Goal: Transaction & Acquisition: Purchase product/service

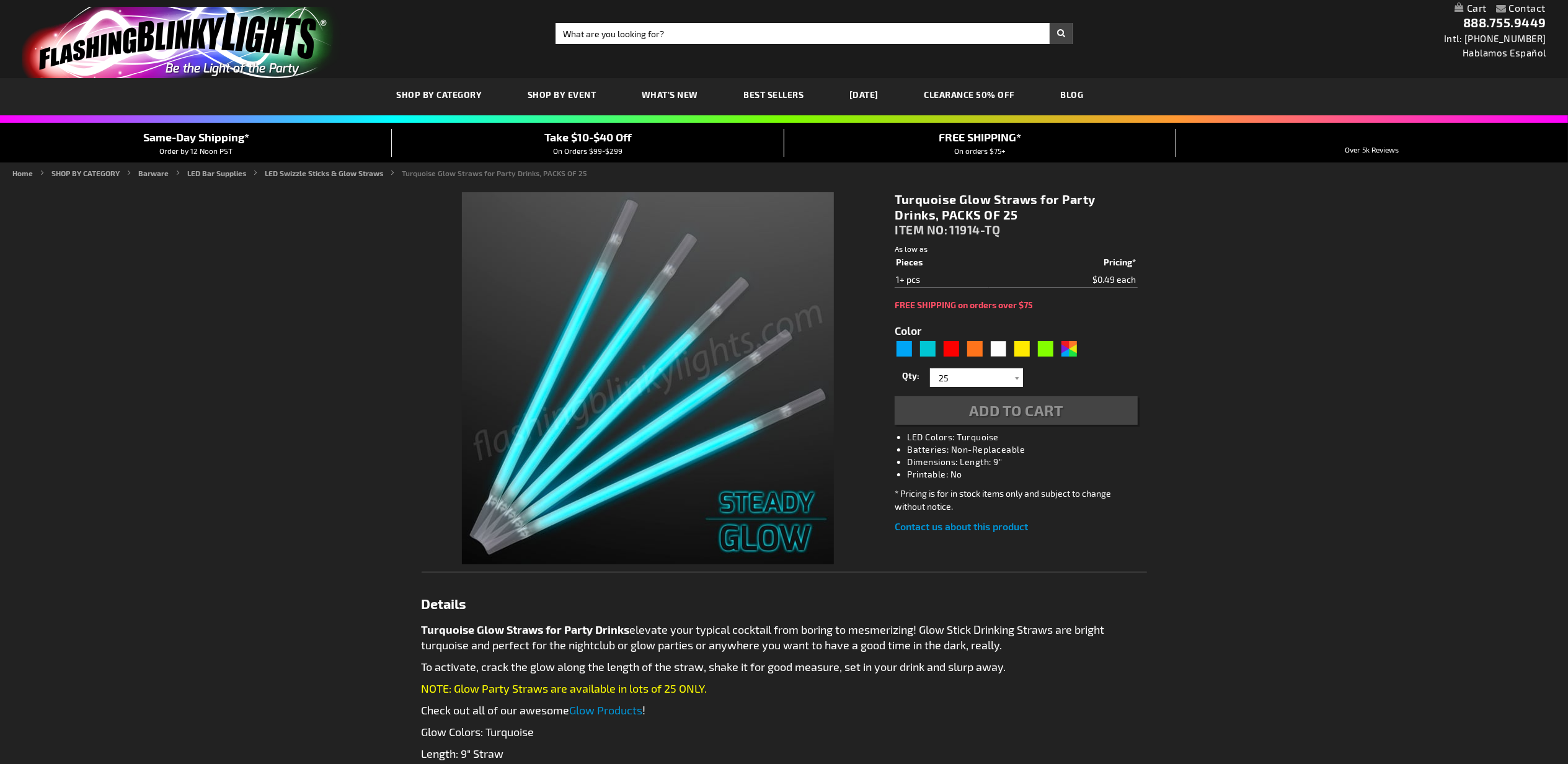
type input "5653"
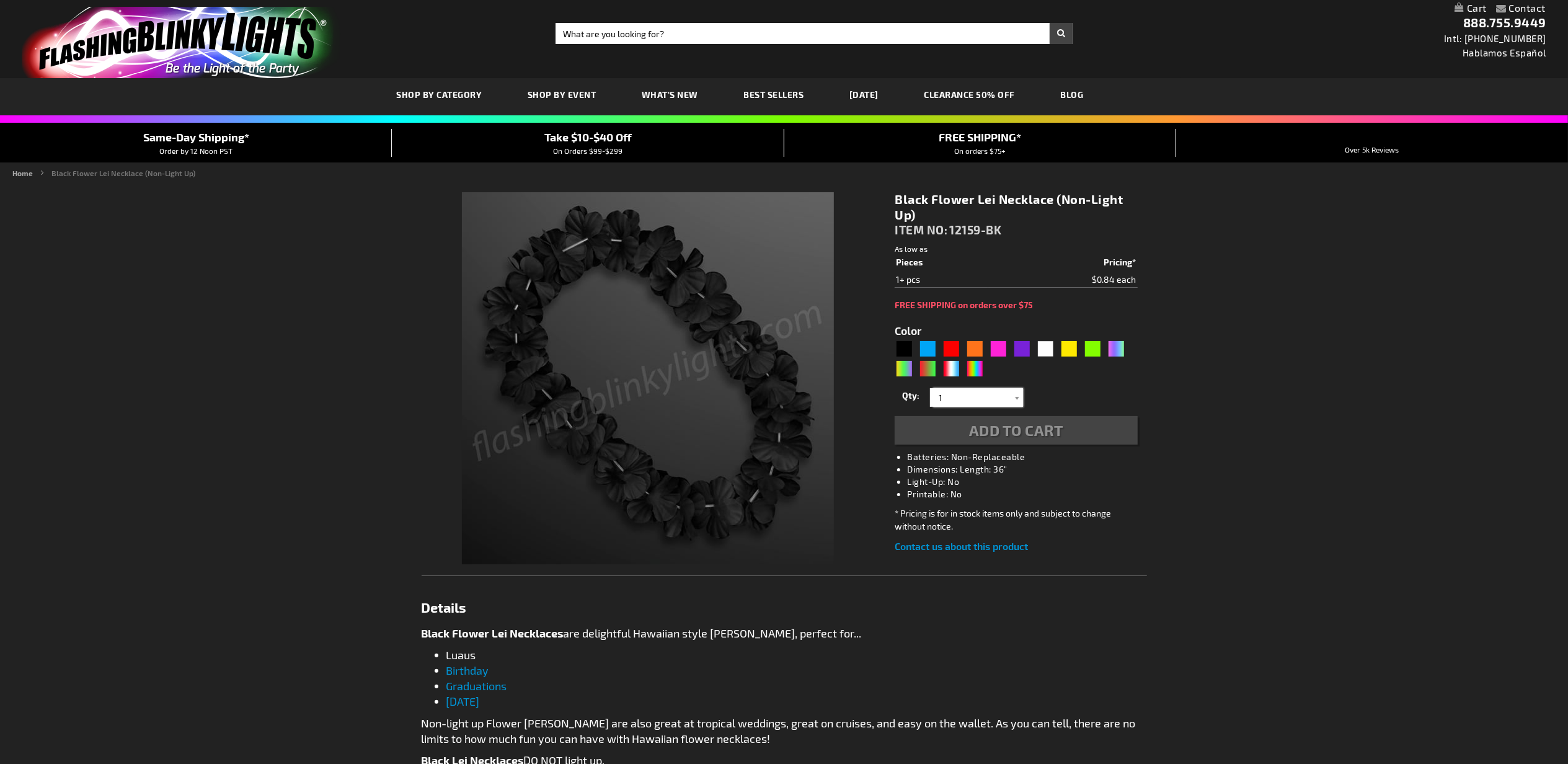
click at [973, 400] on input "1" at bounding box center [978, 397] width 90 height 19
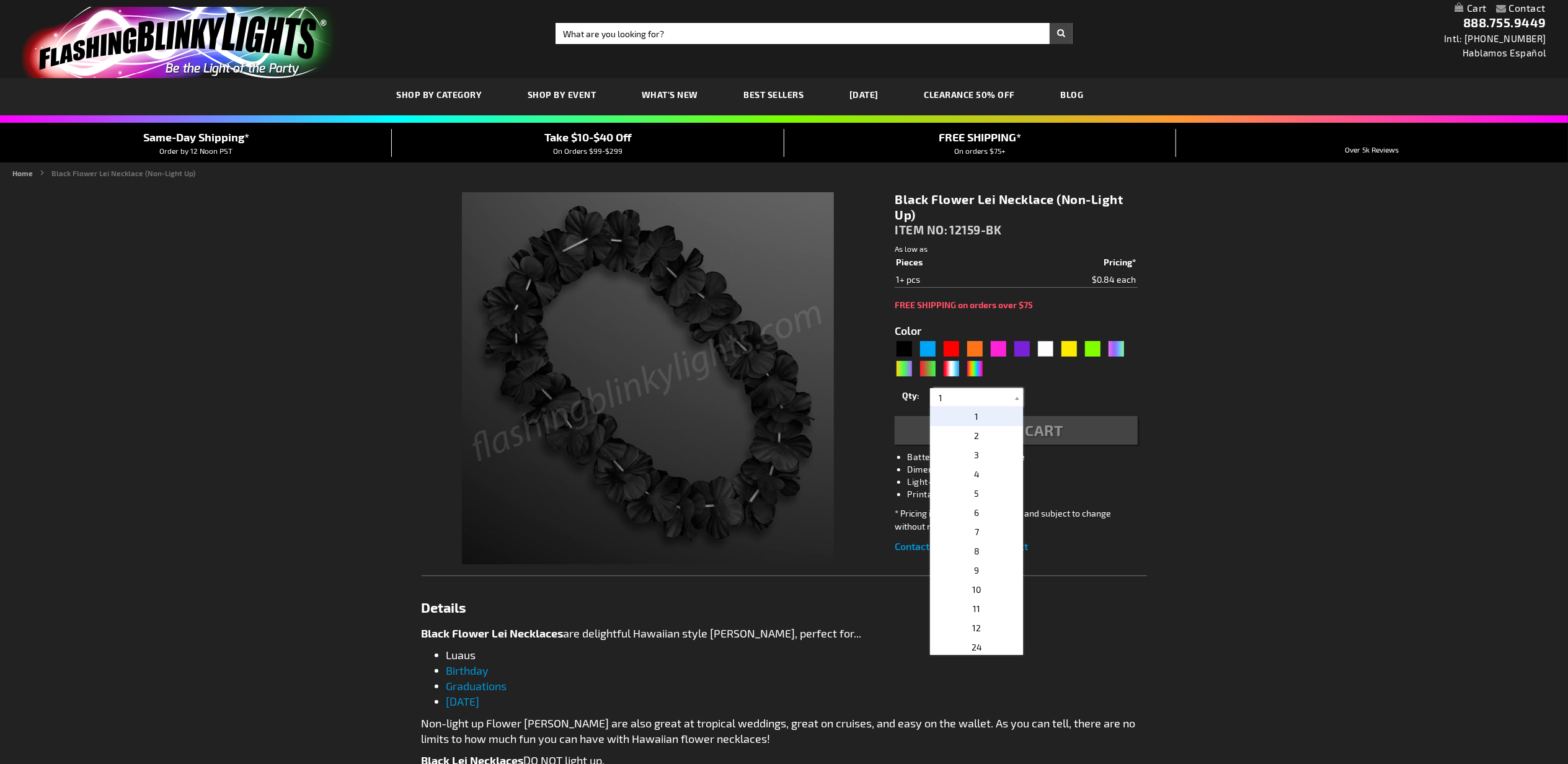
type input "5631"
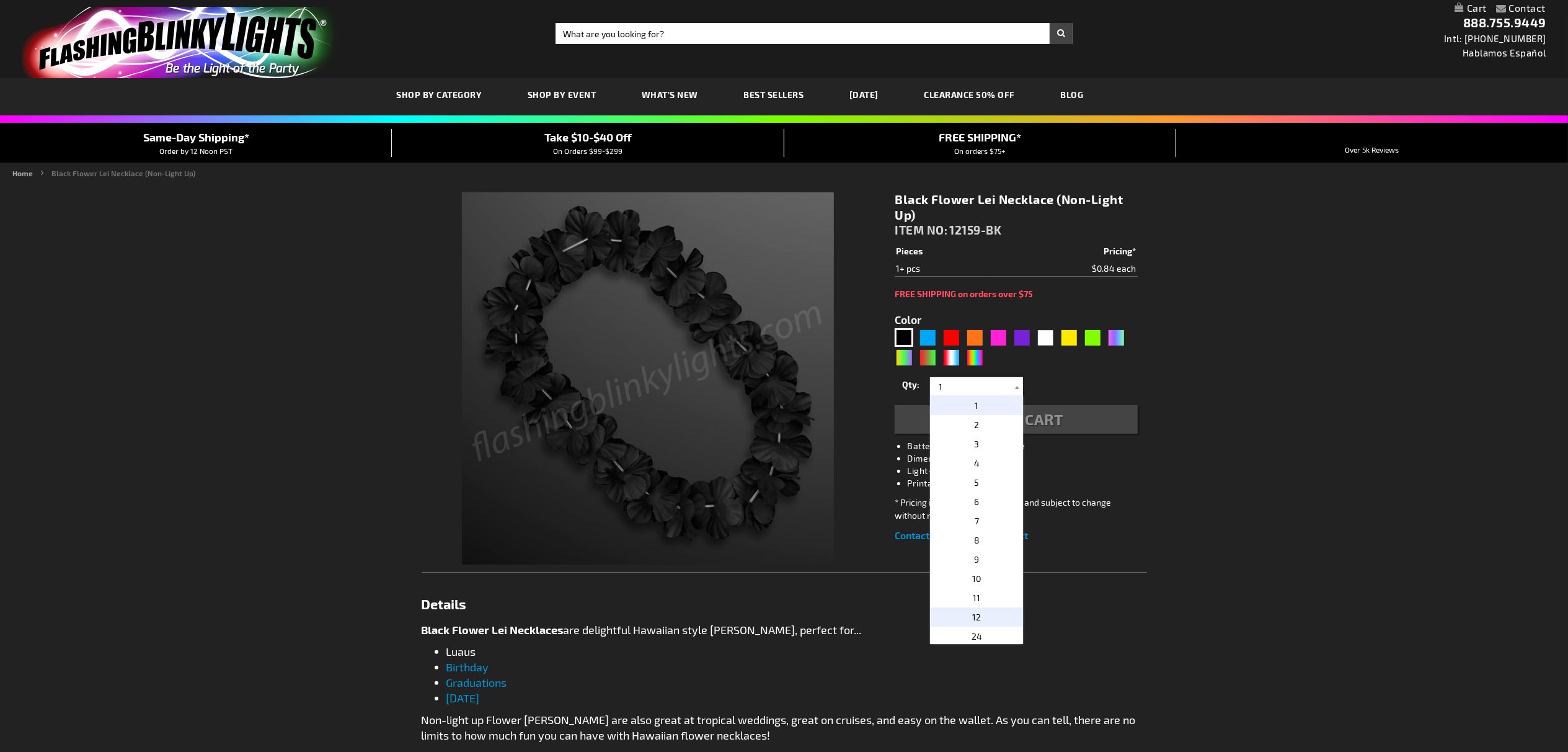
click at [980, 625] on p "12" at bounding box center [976, 617] width 93 height 19
type input "12"
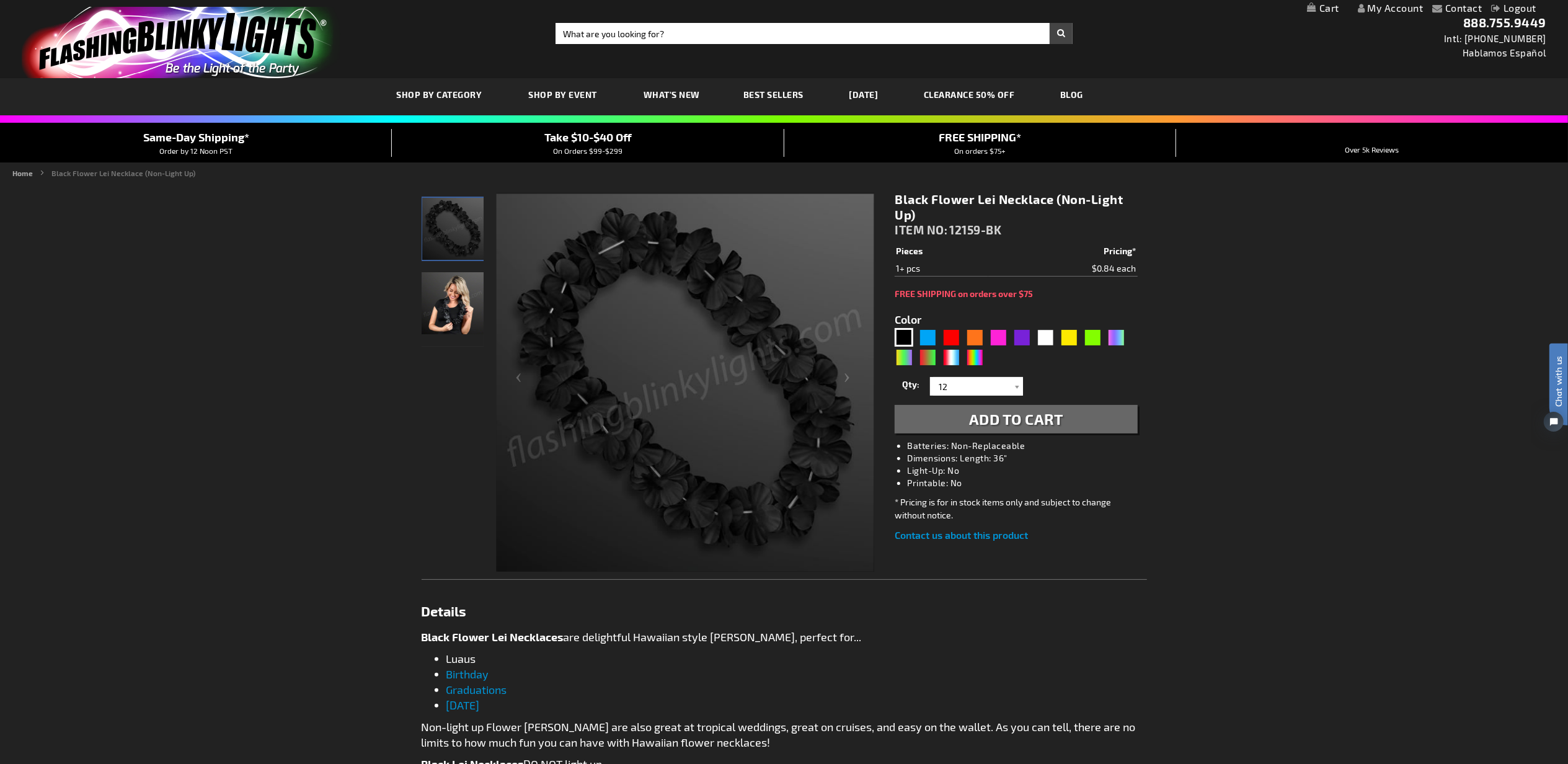
click at [1015, 418] on span "Add to Cart" at bounding box center [1016, 418] width 94 height 18
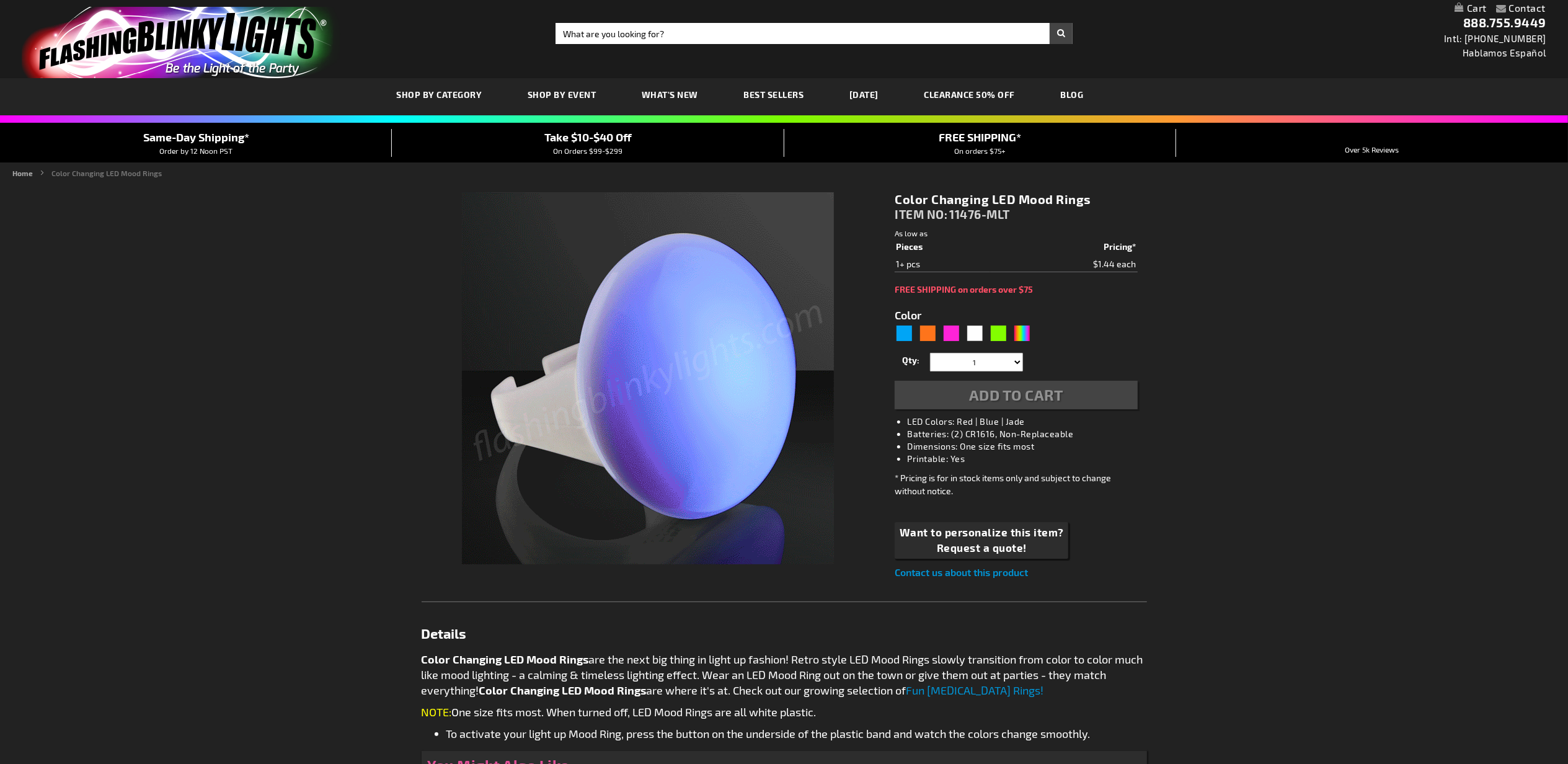
type input "5659"
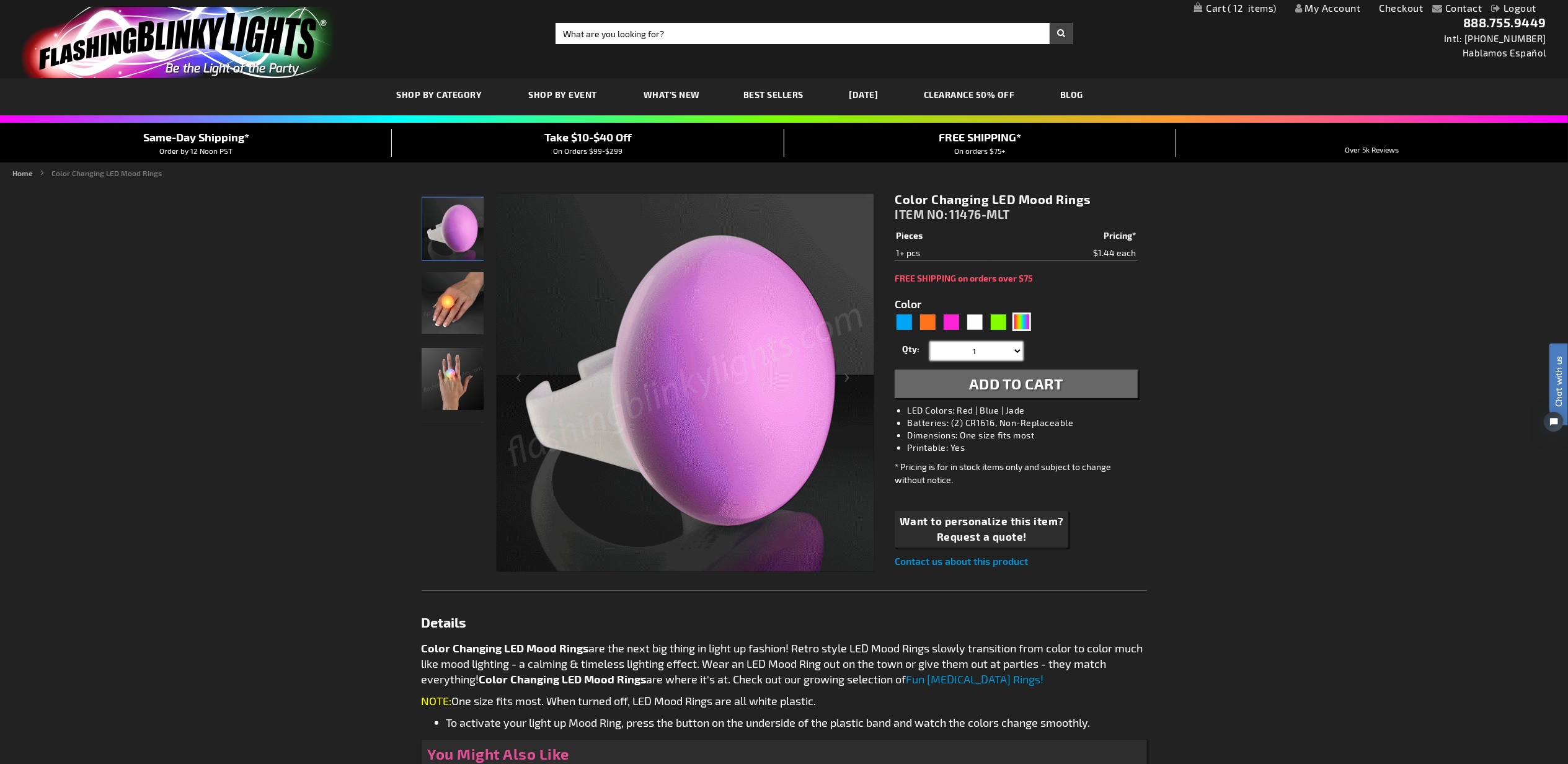
click at [980, 352] on select "1 2 3 4 5 6 7 8 9 10 11 12 24 36 48 60 72 84 96 108 120" at bounding box center [976, 351] width 93 height 19
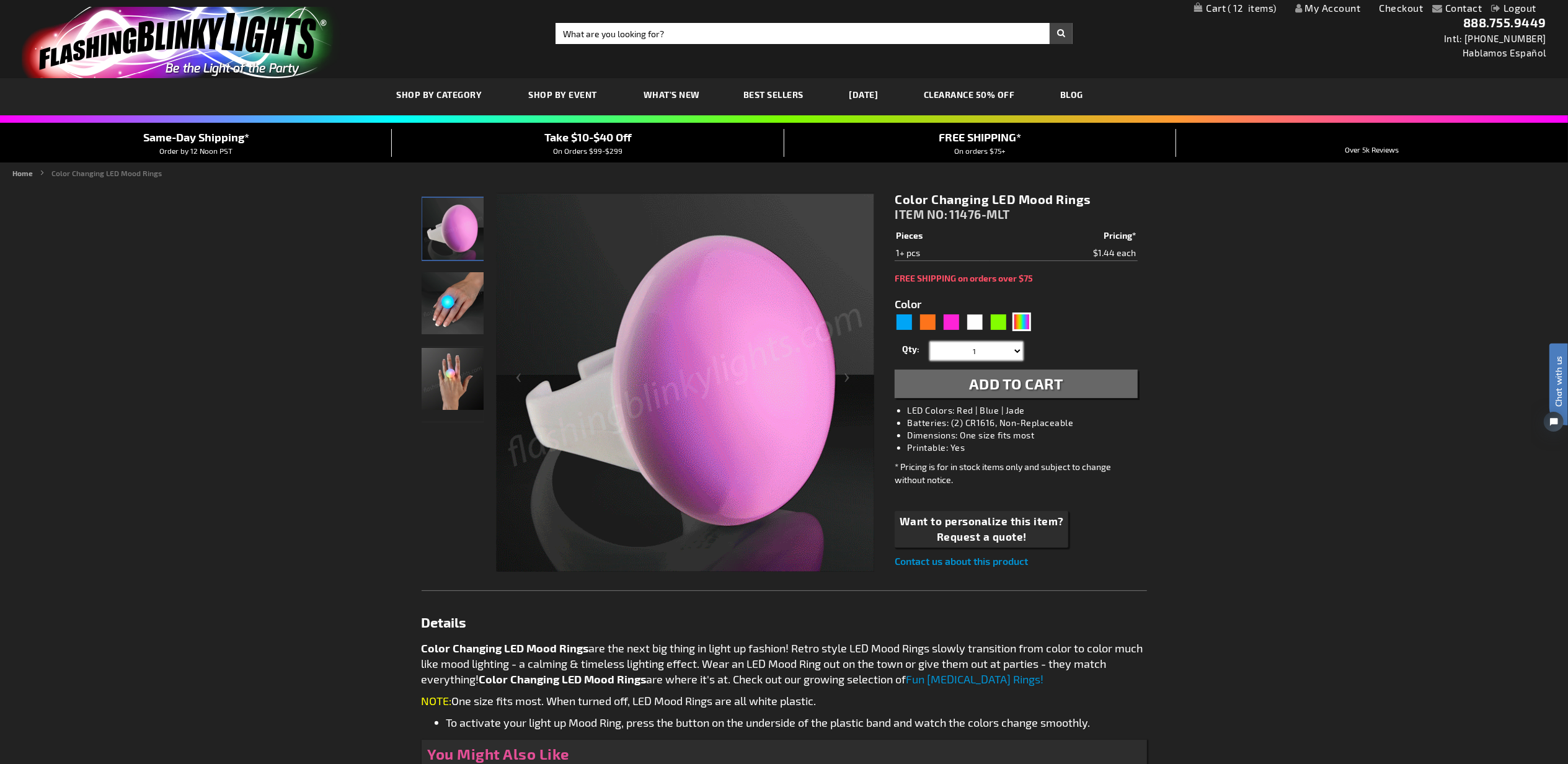
select select "4"
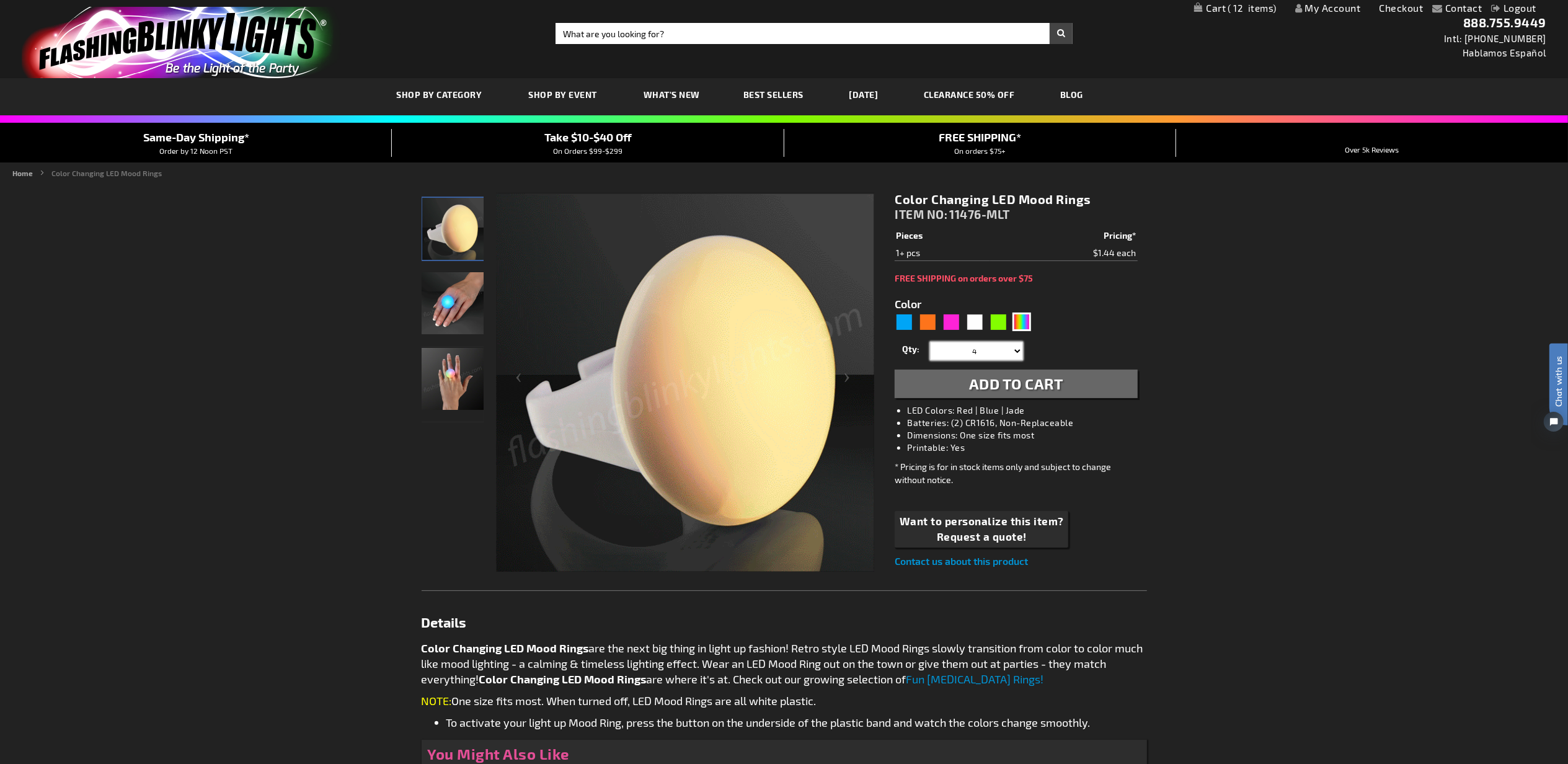
click at [930, 341] on select "1 2 3 4 5 6 7 8 9 10 11 12 24 36 48 60 72 84 96 108 120" at bounding box center [976, 351] width 93 height 19
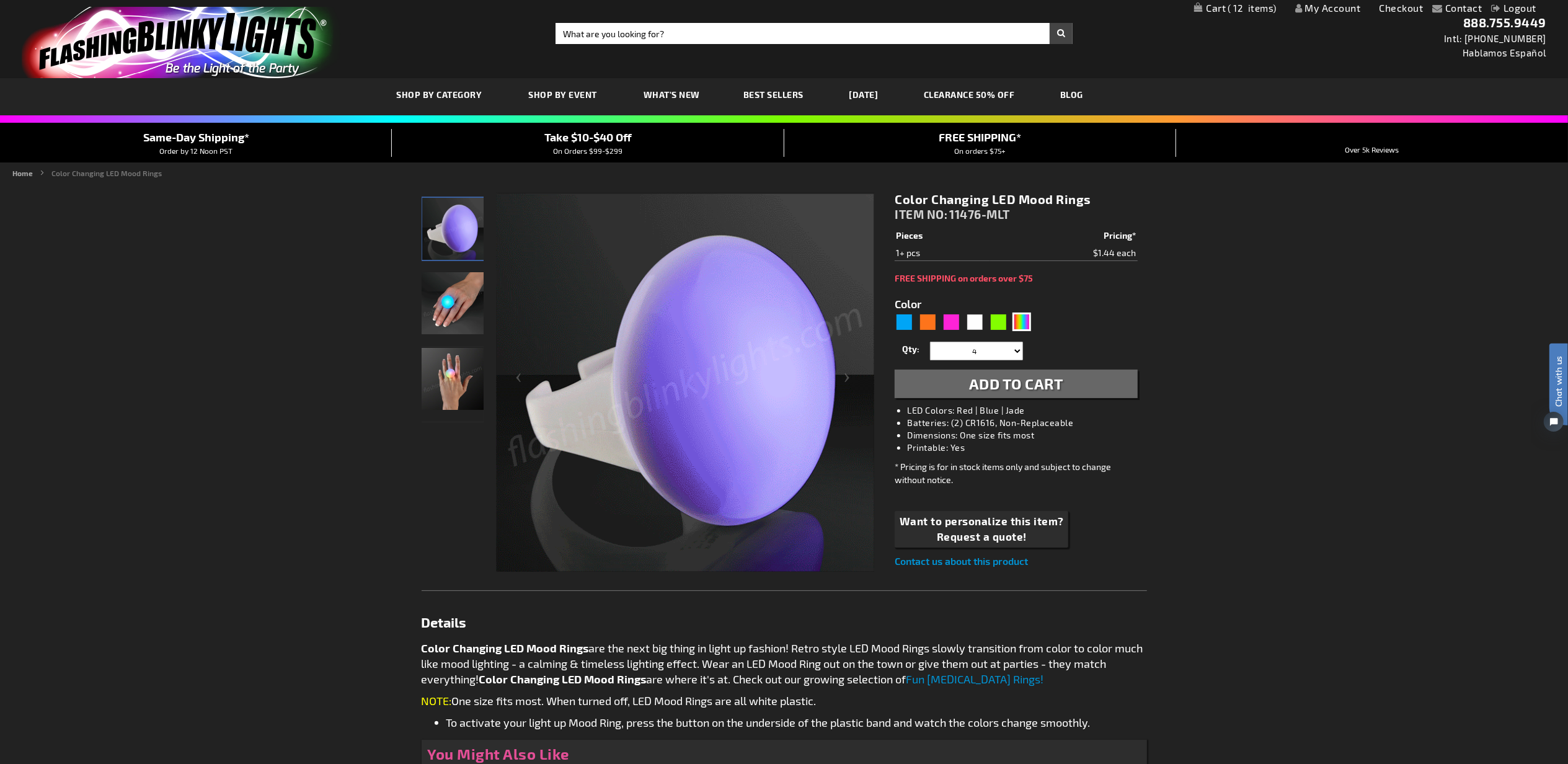
click at [1013, 387] on span "Add to Cart" at bounding box center [1016, 383] width 94 height 18
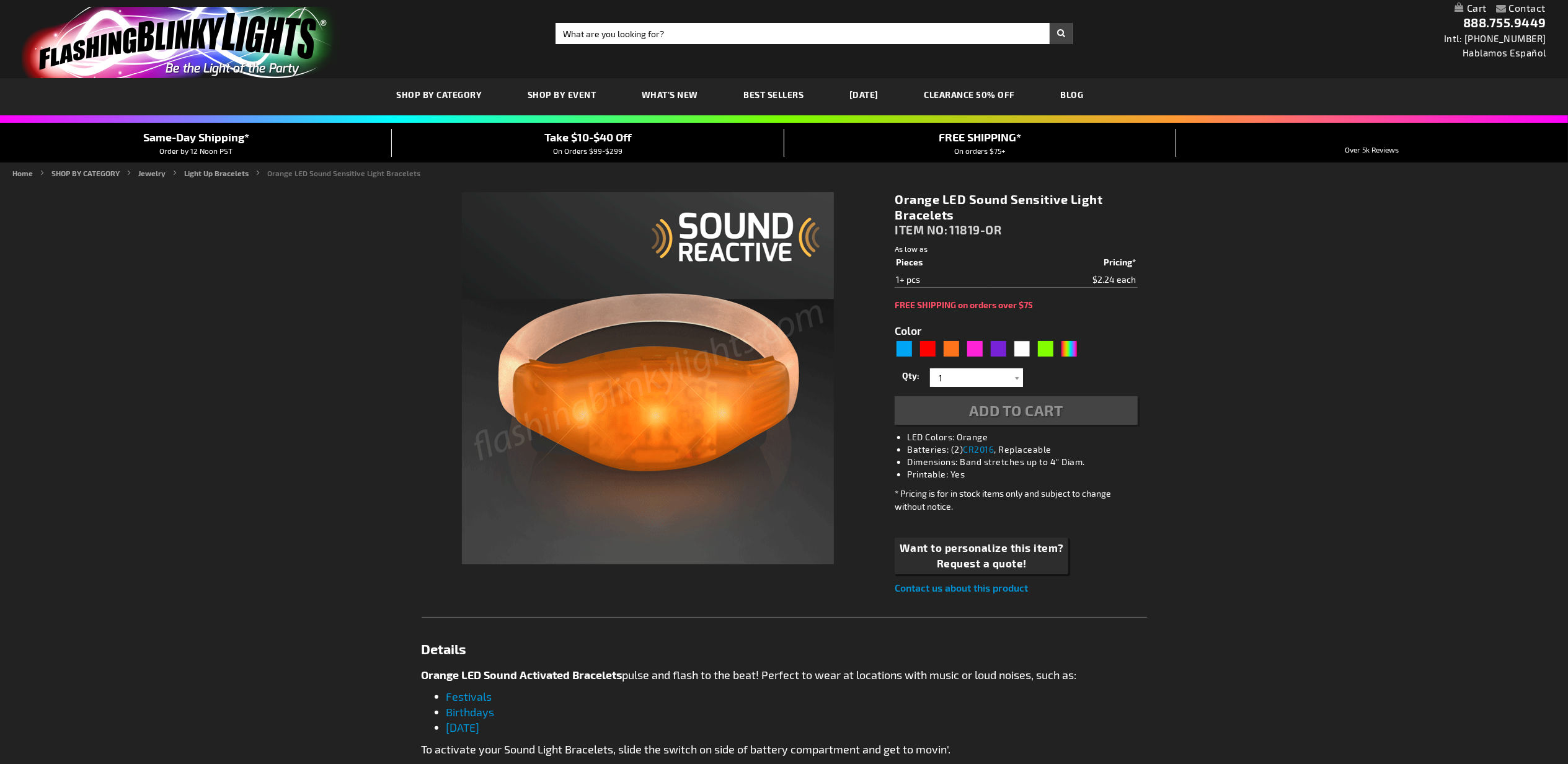
type input "5637"
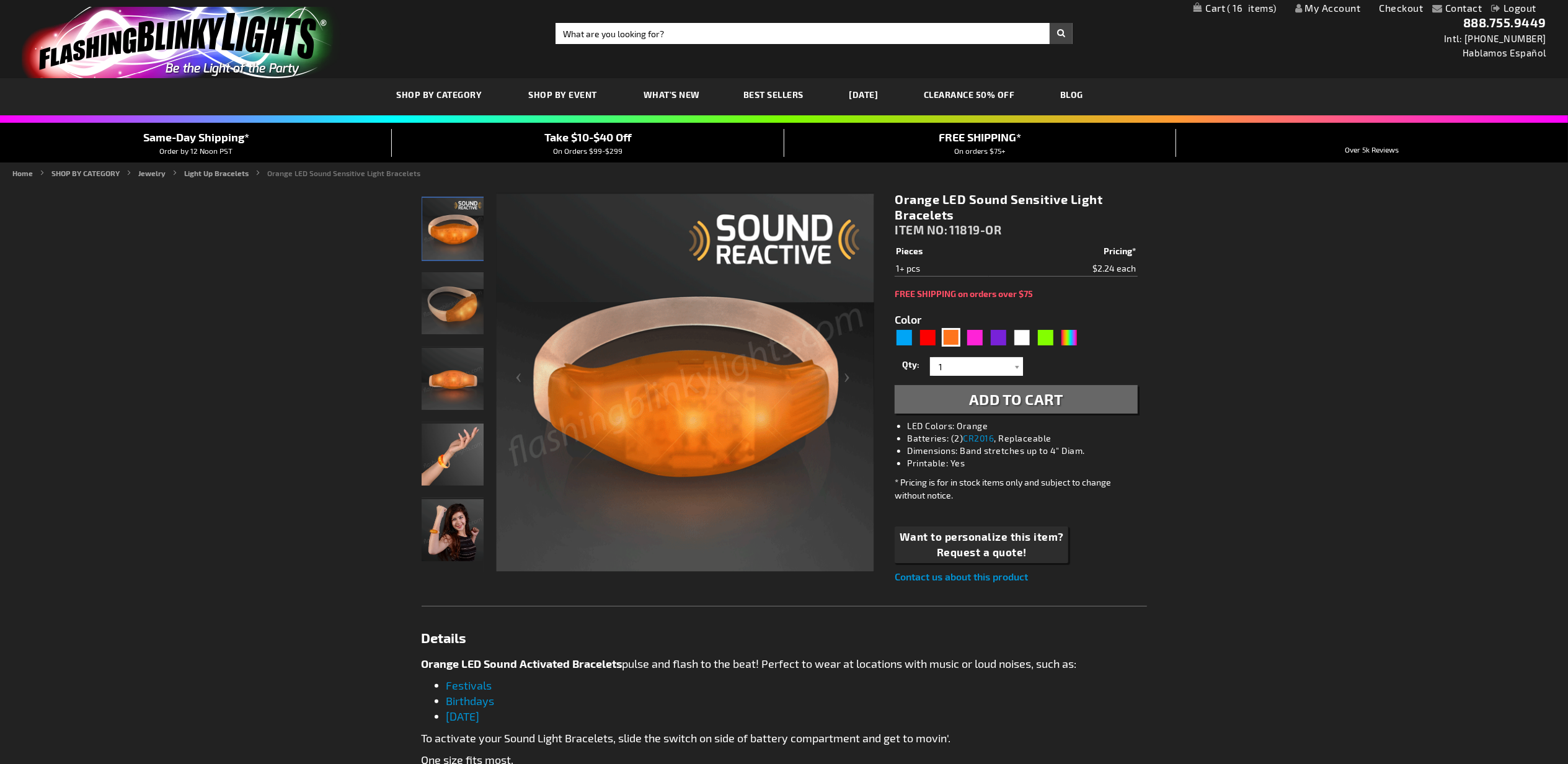
drag, startPoint x: 991, startPoint y: 394, endPoint x: 747, endPoint y: 0, distance: 463.4
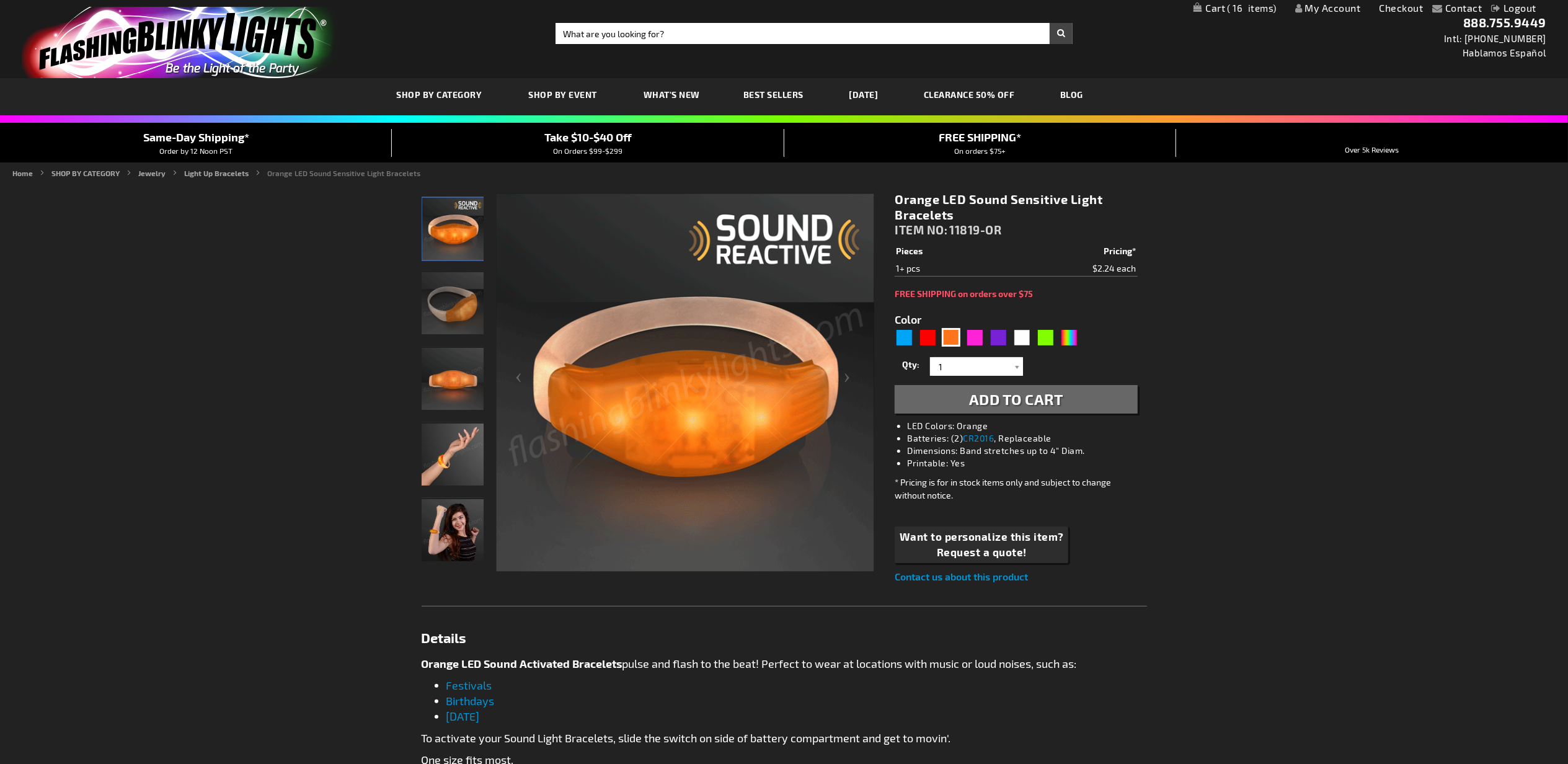
click at [991, 394] on span "Add to Cart" at bounding box center [1016, 398] width 94 height 18
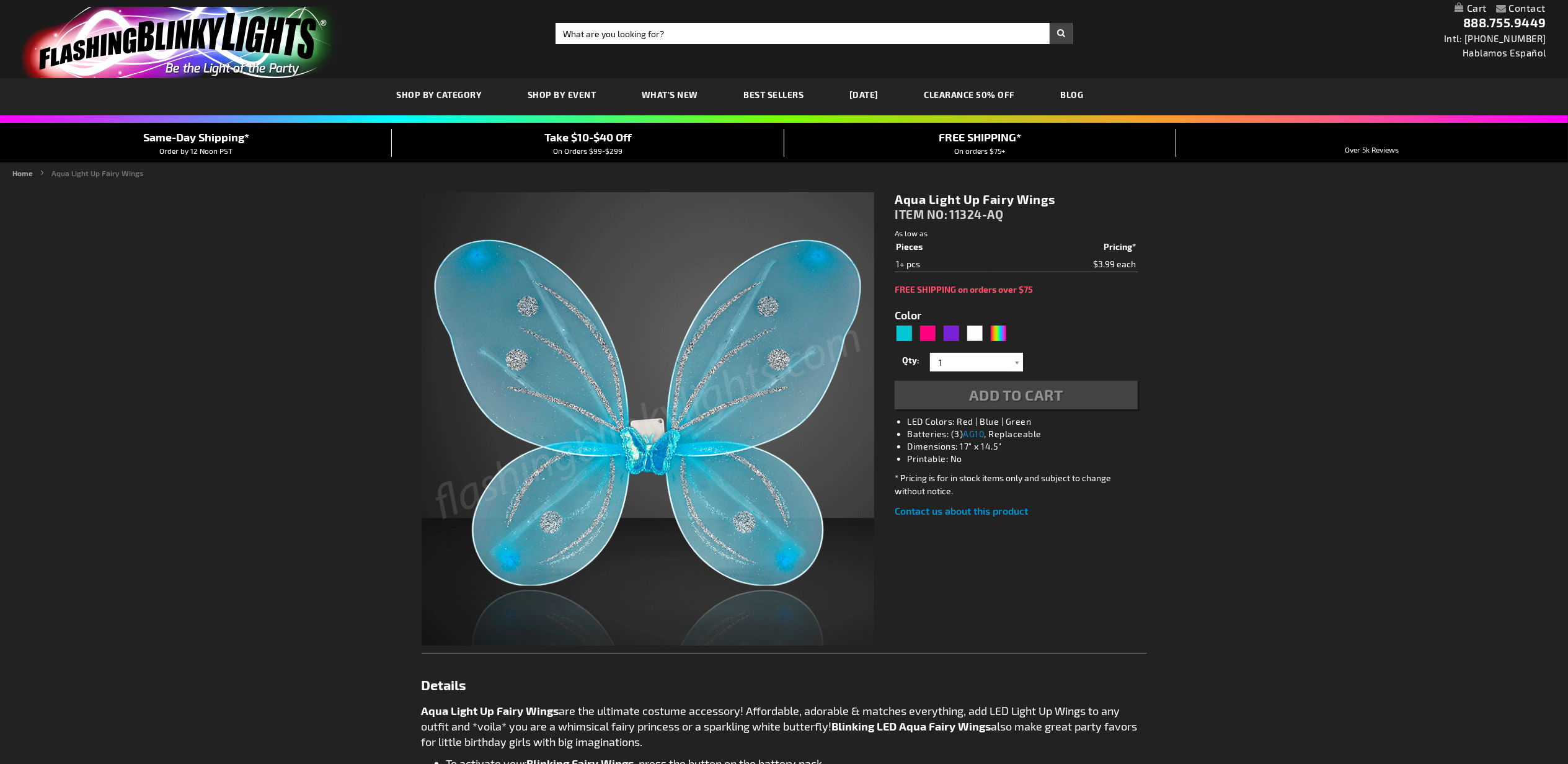
type input "5653"
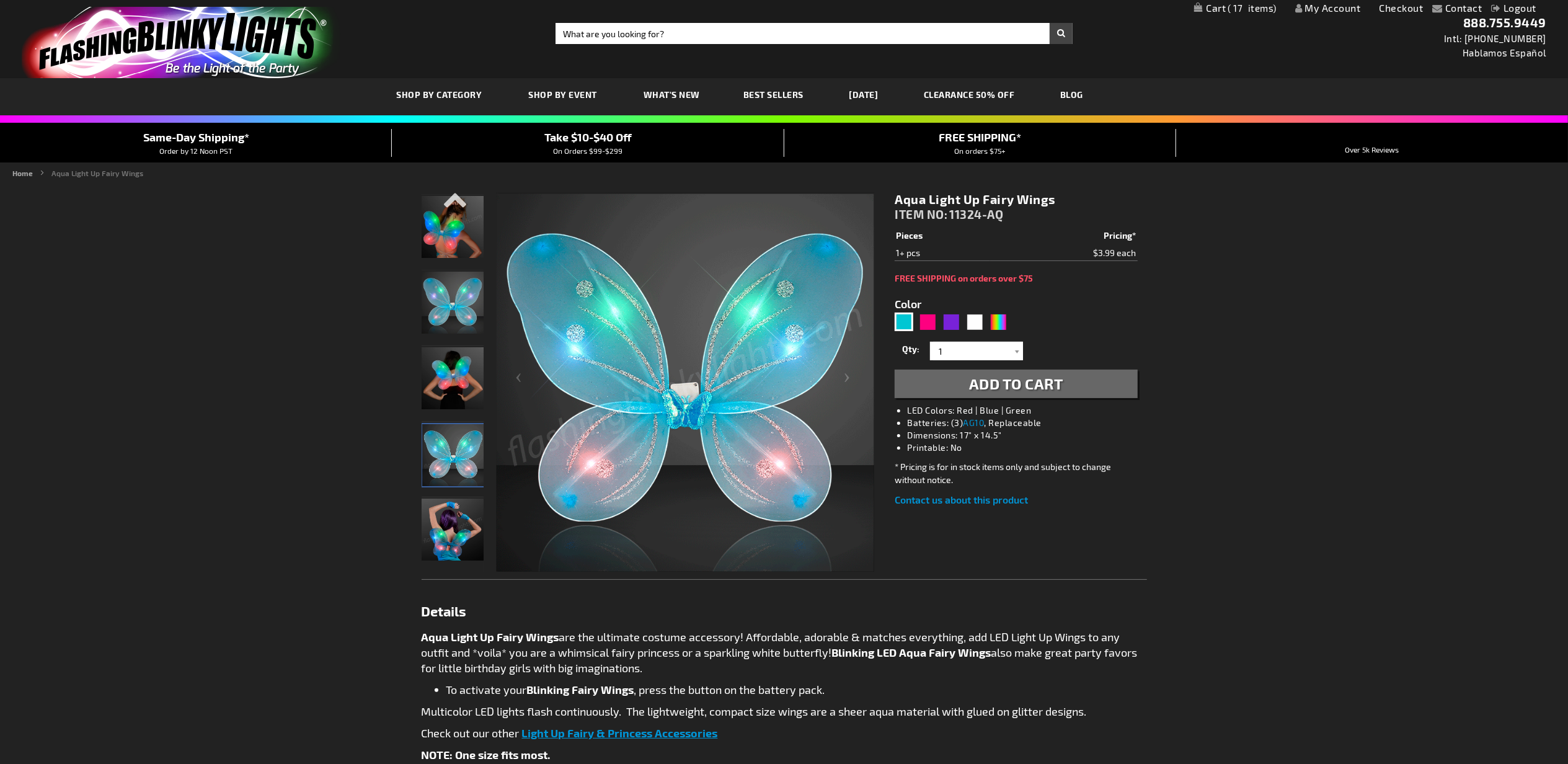
click at [1001, 382] on span "Add to Cart" at bounding box center [1016, 383] width 94 height 18
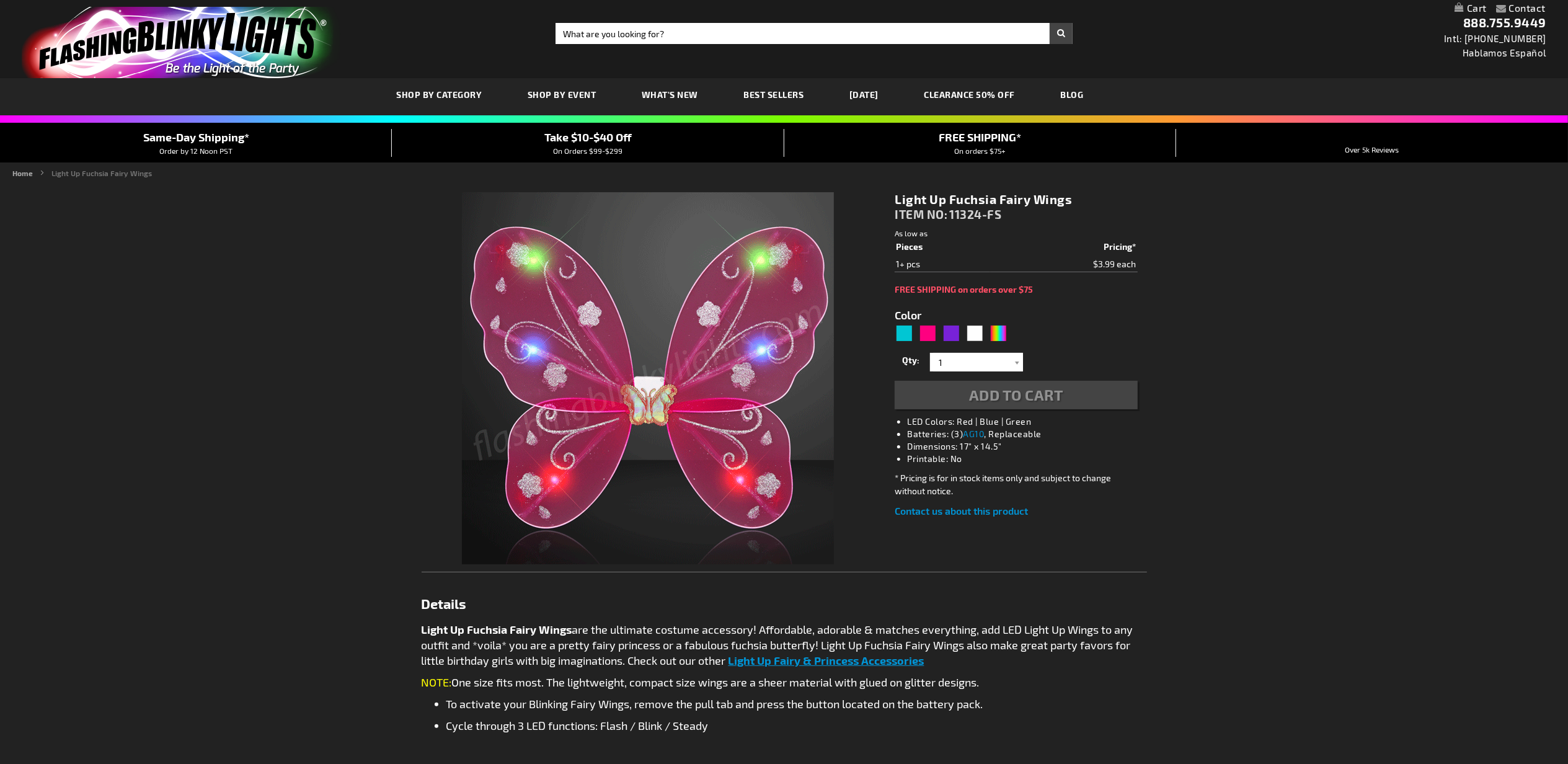
type input "5669"
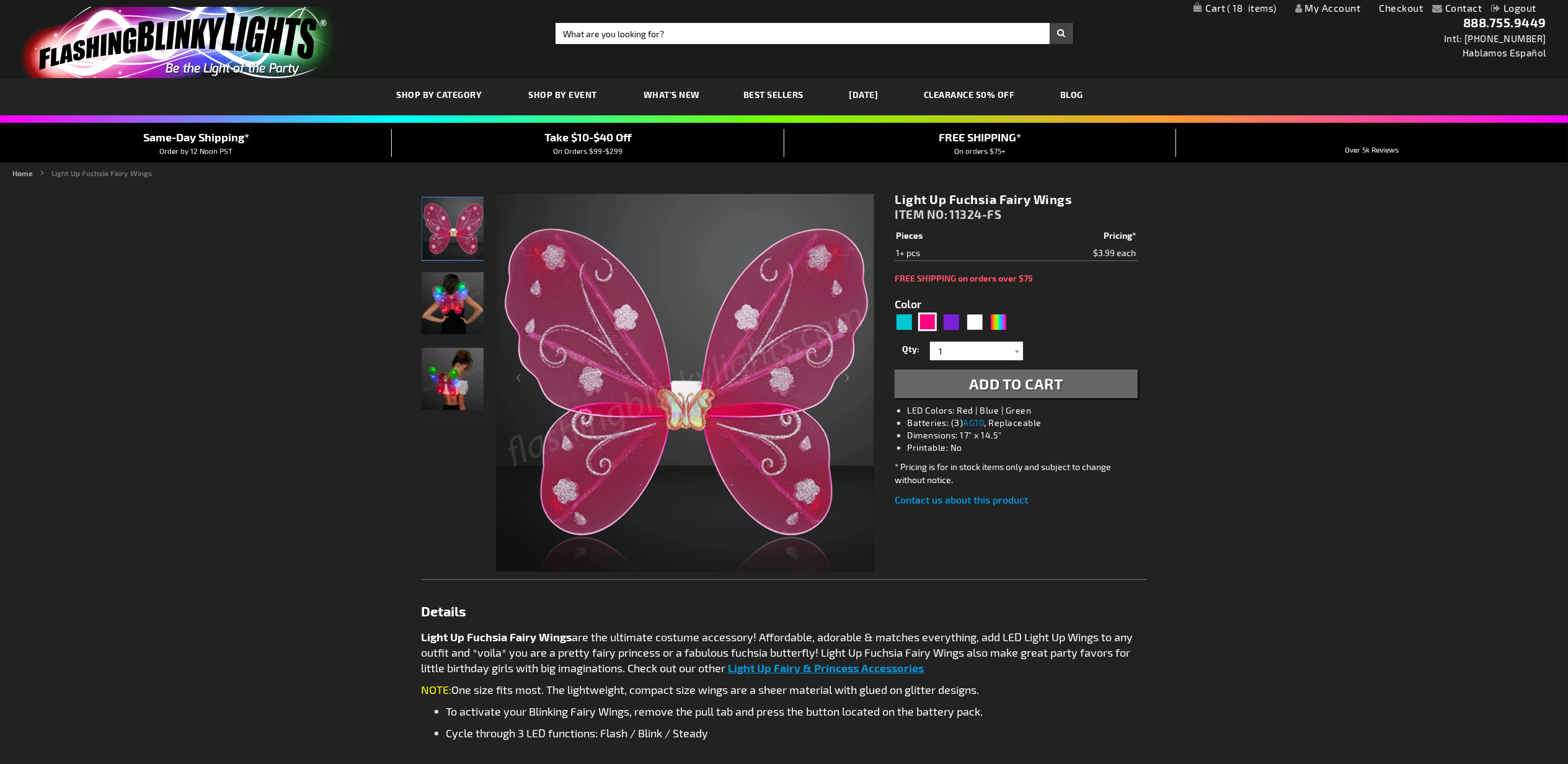
drag, startPoint x: 1012, startPoint y: 382, endPoint x: 946, endPoint y: 303, distance: 102.9
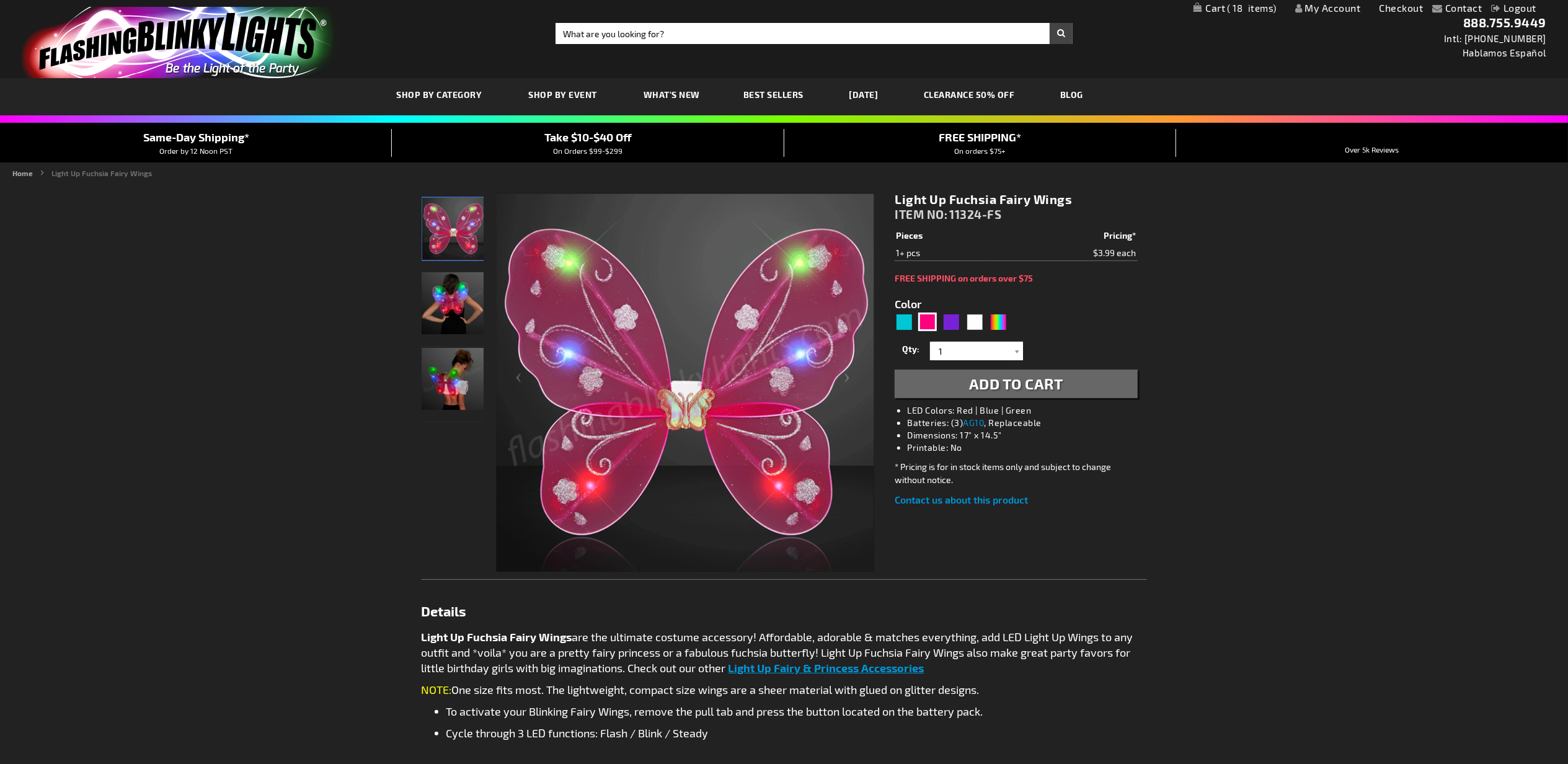
click at [1012, 382] on span "Add to Cart" at bounding box center [1016, 383] width 94 height 18
